Goal: Navigation & Orientation: Find specific page/section

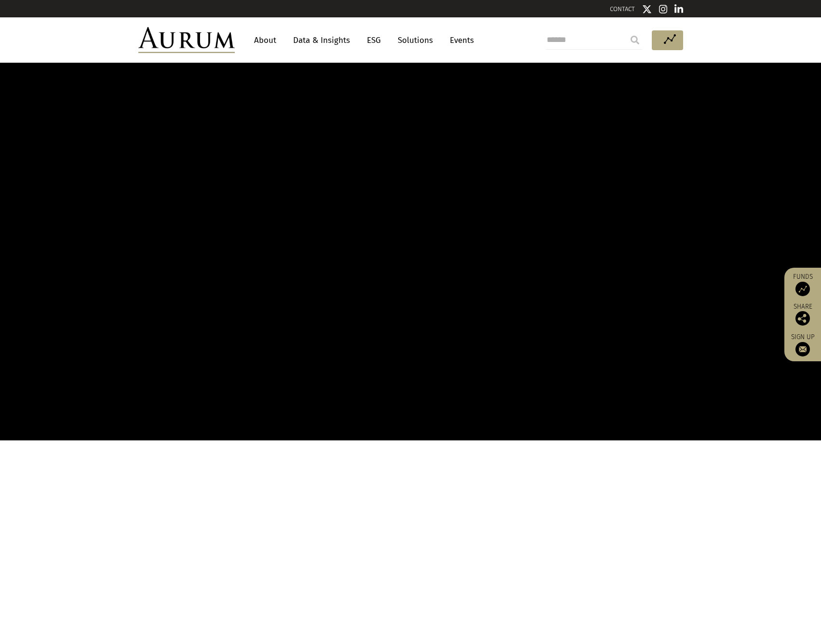
click at [420, 41] on link "Solutions" at bounding box center [415, 40] width 45 height 18
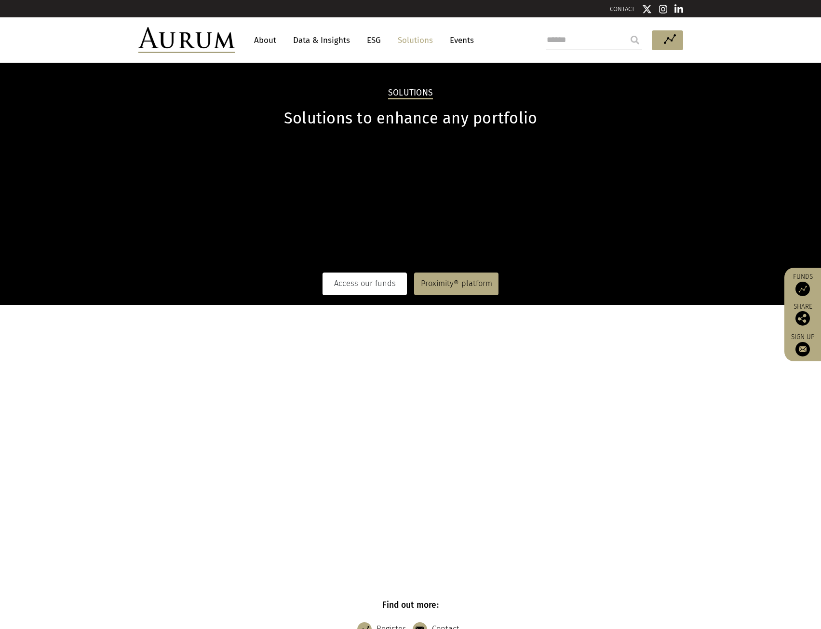
click at [376, 283] on link "Access our funds" at bounding box center [365, 283] width 84 height 22
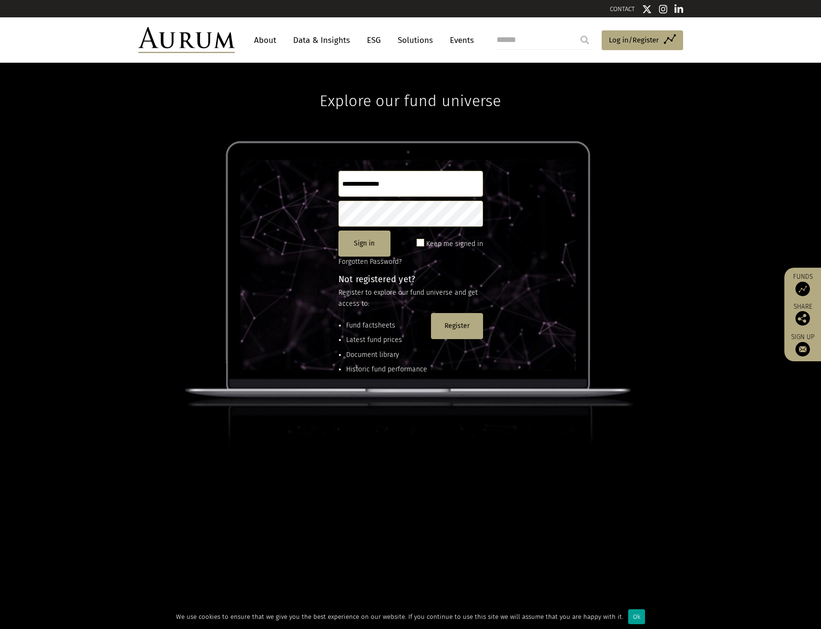
click at [628, 617] on div "Ok" at bounding box center [636, 616] width 17 height 15
click at [199, 318] on div "Explore our fund universe Sign in Keep me signed in Forgotten Password? Not reg…" at bounding box center [410, 346] width 821 height 566
click at [122, 326] on div "Explore our fund universe Sign in Keep me signed in Forgotten Password? Not reg…" at bounding box center [410, 346] width 821 height 566
click at [413, 37] on link "Solutions" at bounding box center [415, 40] width 45 height 18
